Goal: Navigation & Orientation: Find specific page/section

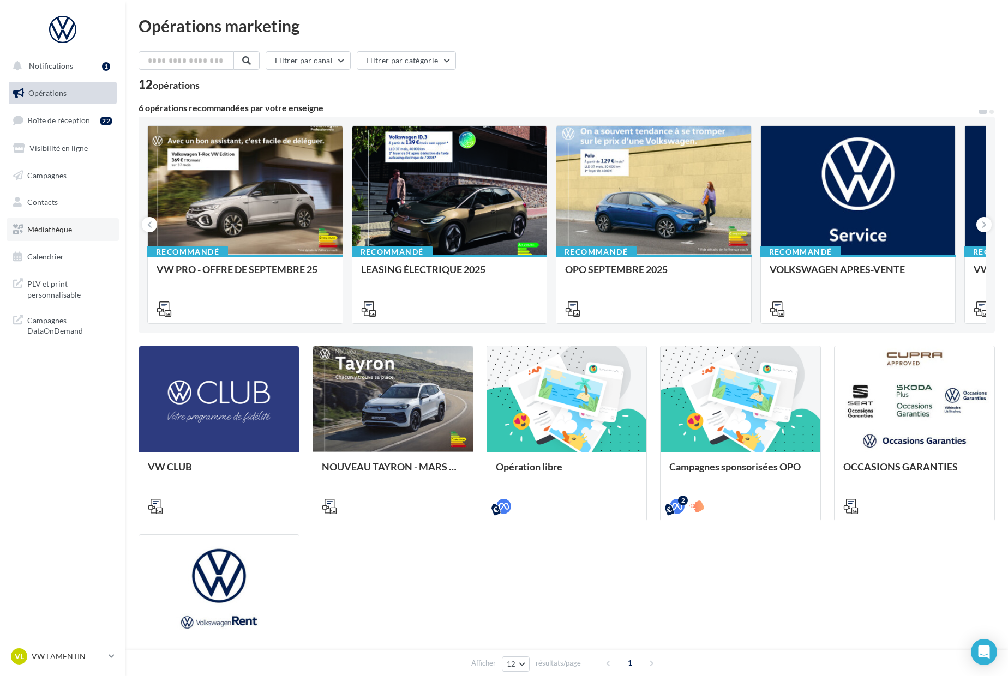
click at [47, 229] on span "Médiathèque" at bounding box center [49, 229] width 45 height 9
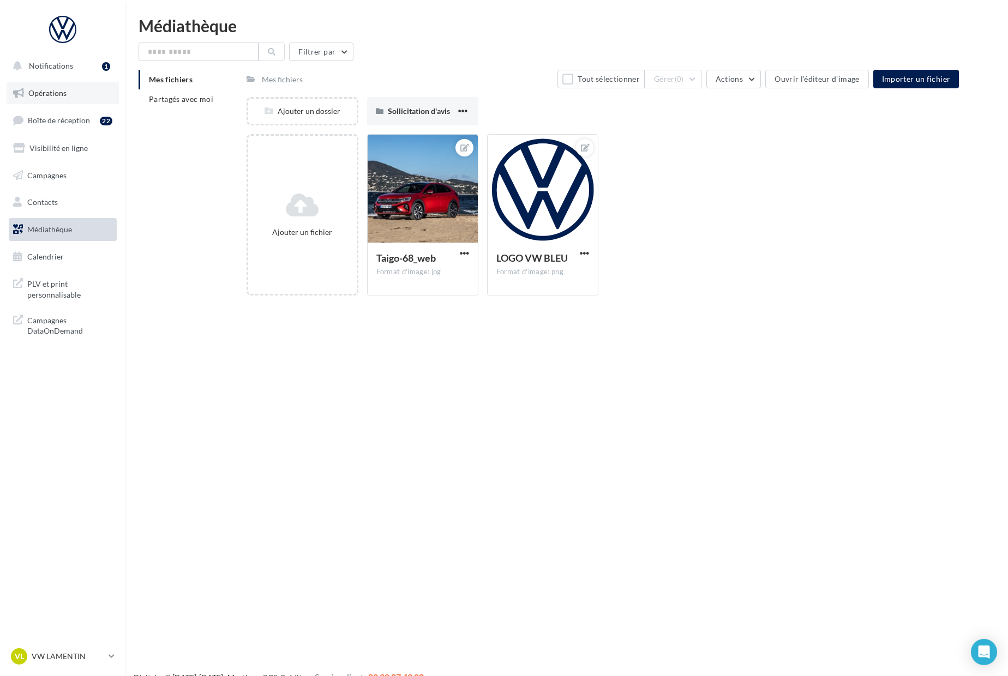
click at [53, 98] on link "Opérations" at bounding box center [63, 93] width 112 height 23
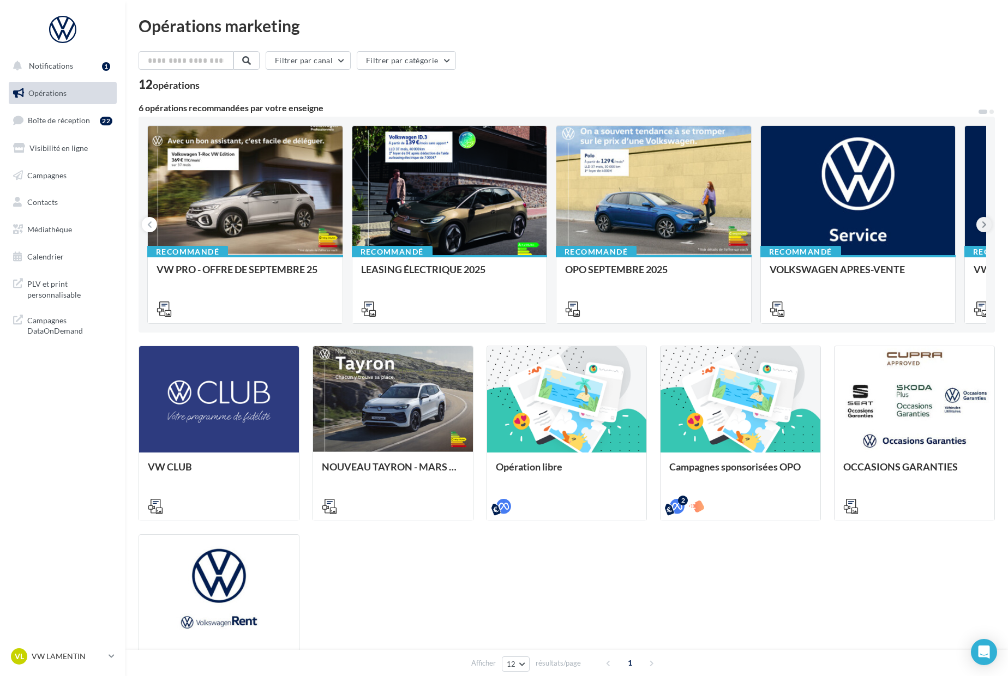
click at [982, 225] on icon at bounding box center [983, 224] width 5 height 11
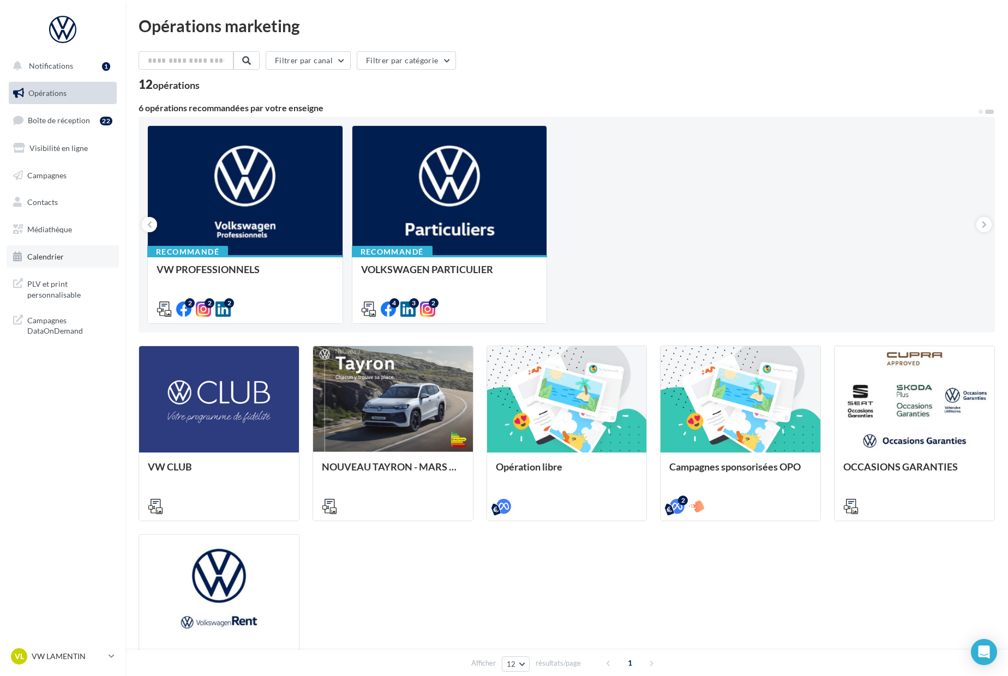
click at [47, 256] on span "Calendrier" at bounding box center [45, 256] width 37 height 9
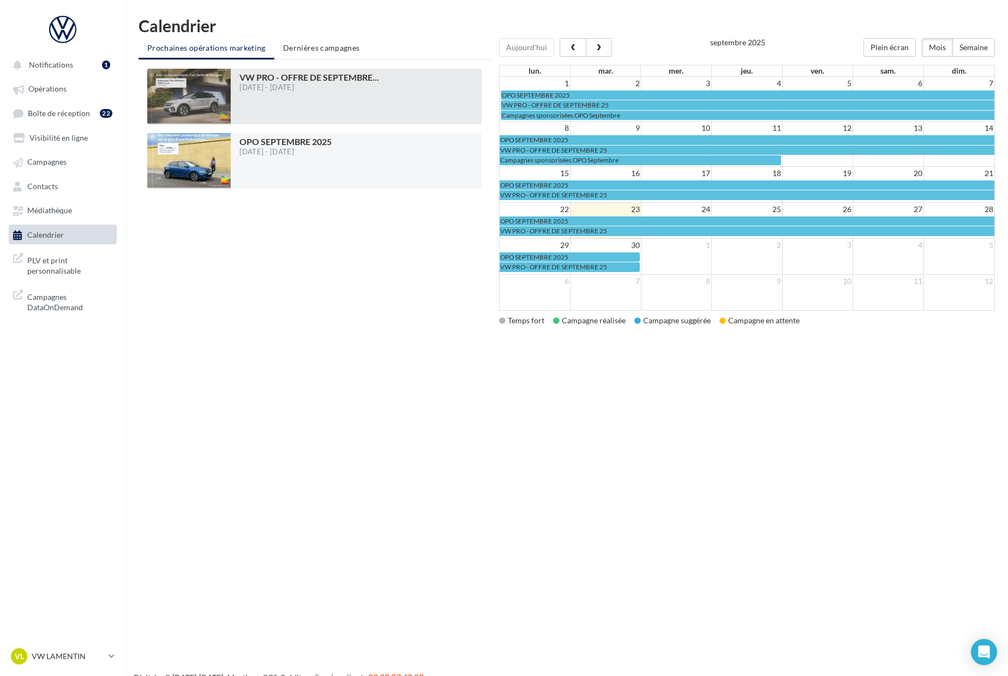
click at [199, 95] on div at bounding box center [188, 97] width 83 height 56
click at [202, 97] on div at bounding box center [188, 97] width 83 height 56
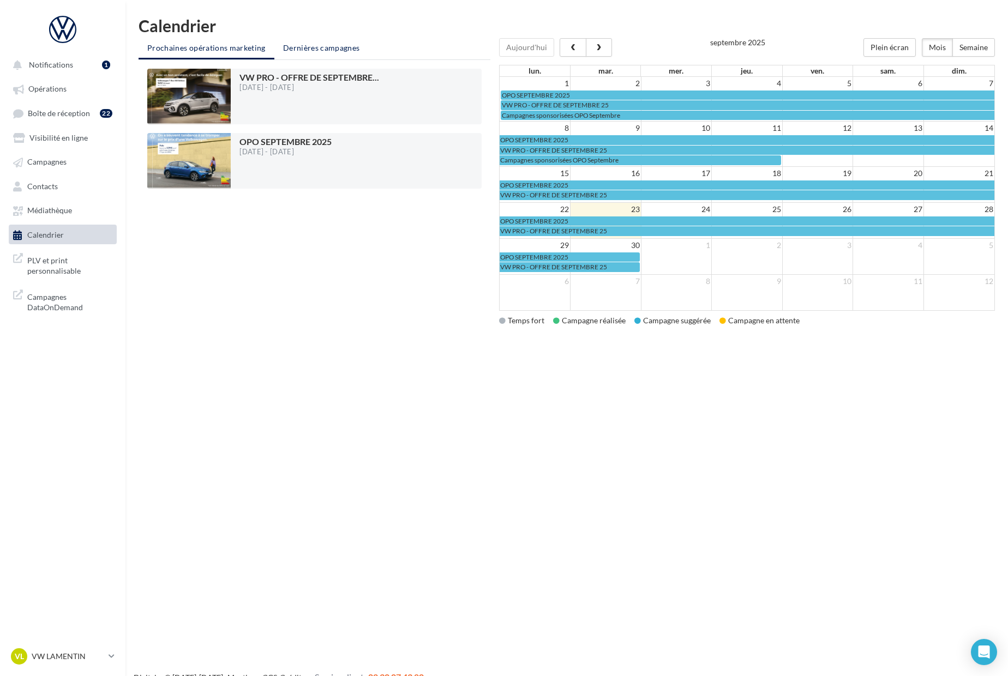
click at [323, 48] on span "Dernières campagnes" at bounding box center [321, 47] width 77 height 9
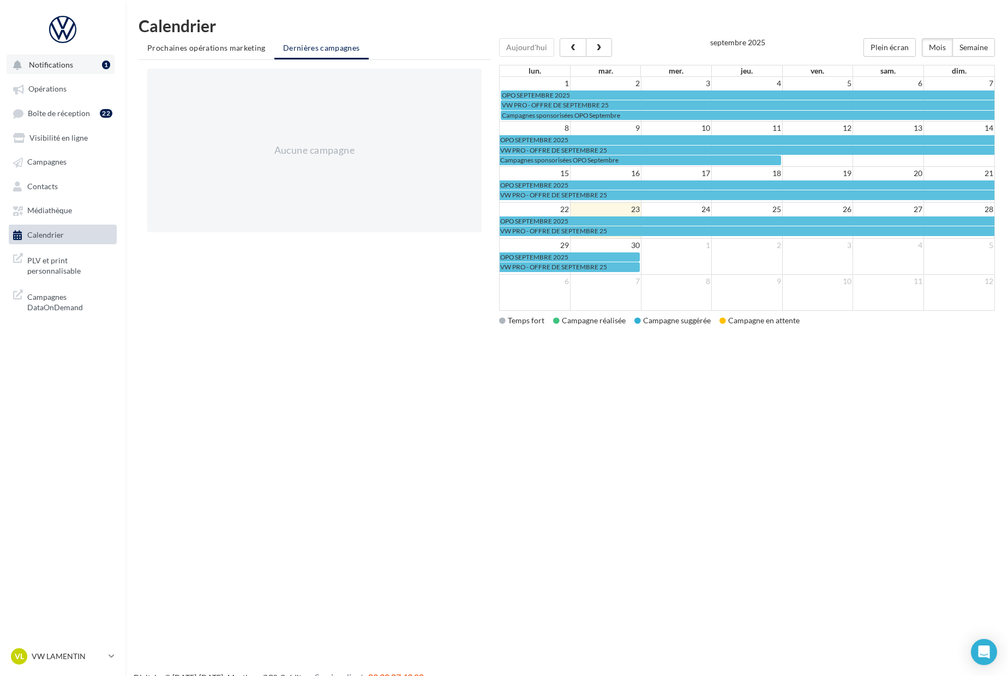
click at [47, 63] on span "Notifications" at bounding box center [51, 64] width 44 height 9
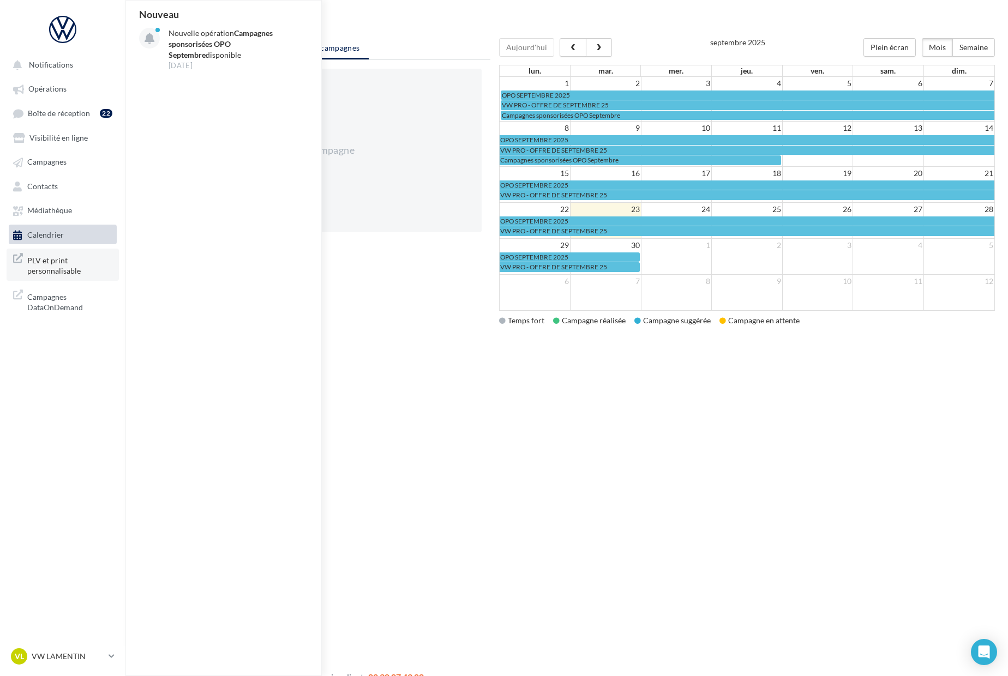
click at [50, 269] on span "PLV et print personnalisable" at bounding box center [69, 264] width 85 height 23
